Goal: Information Seeking & Learning: Learn about a topic

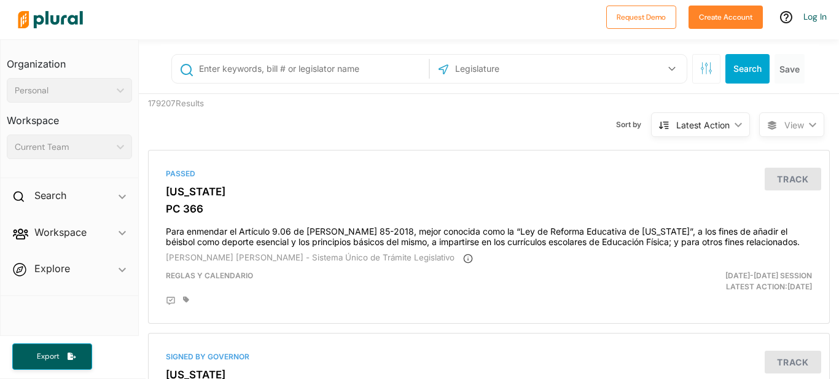
click at [282, 76] on input "text" at bounding box center [312, 68] width 228 height 23
type input "chris wooten"
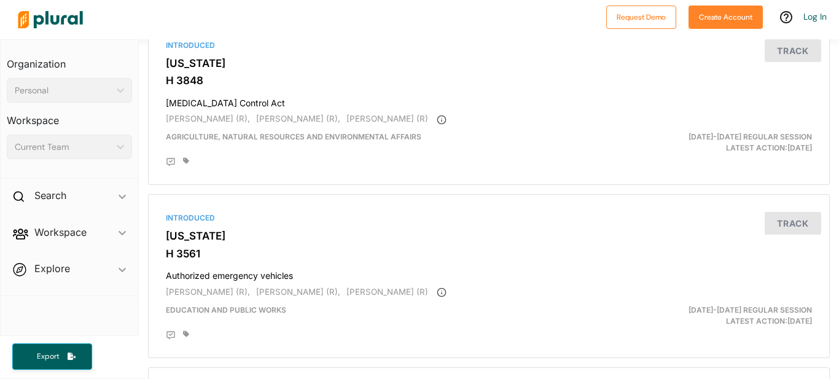
scroll to position [3272, 0]
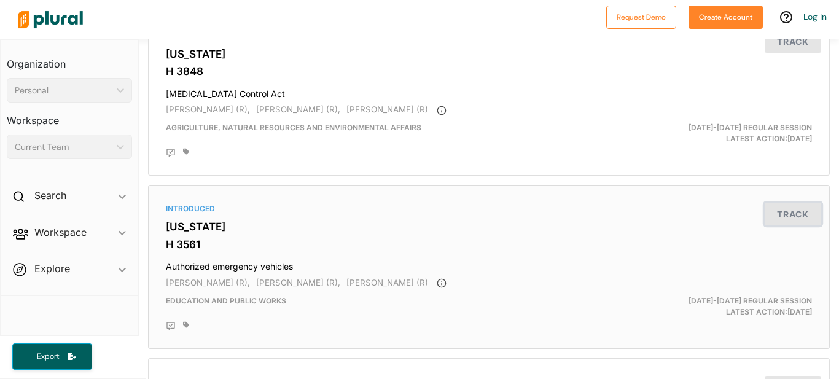
click at [778, 216] on button "Track" at bounding box center [793, 214] width 57 height 23
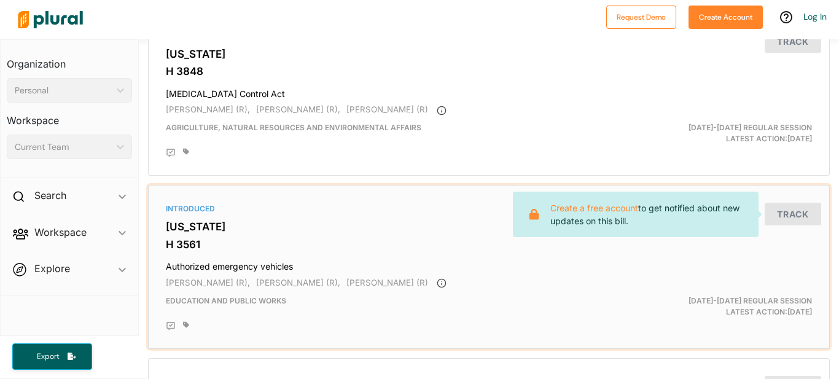
click at [347, 278] on span "Chris Wooten (R)" at bounding box center [388, 283] width 82 height 10
click at [286, 267] on h4 "Authorized emergency vehicles" at bounding box center [489, 264] width 646 height 17
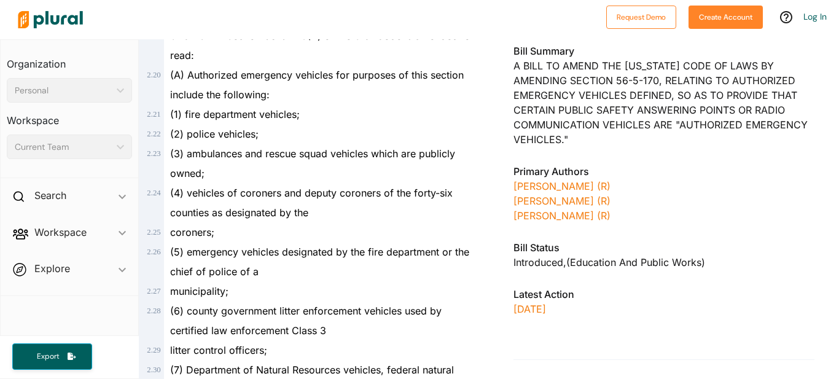
scroll to position [370, 0]
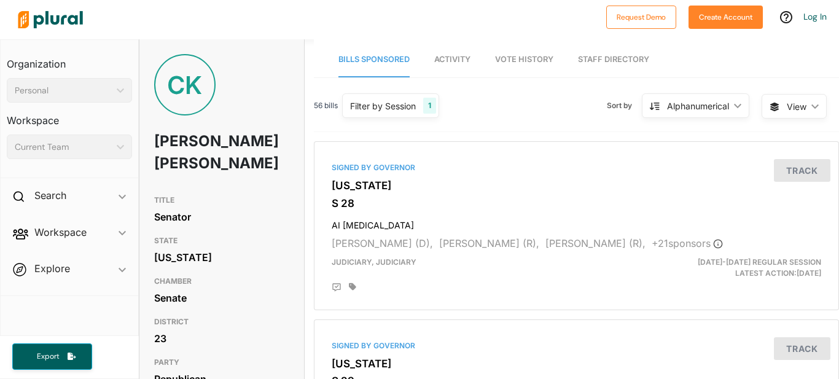
click at [190, 141] on h1 "[PERSON_NAME] [PERSON_NAME]" at bounding box center [194, 152] width 81 height 59
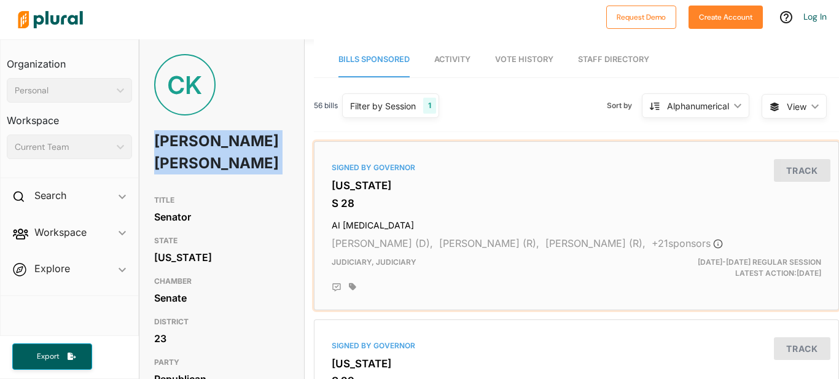
click at [420, 202] on h3 "S 28" at bounding box center [577, 203] width 490 height 12
